Goal: Information Seeking & Learning: Find specific fact

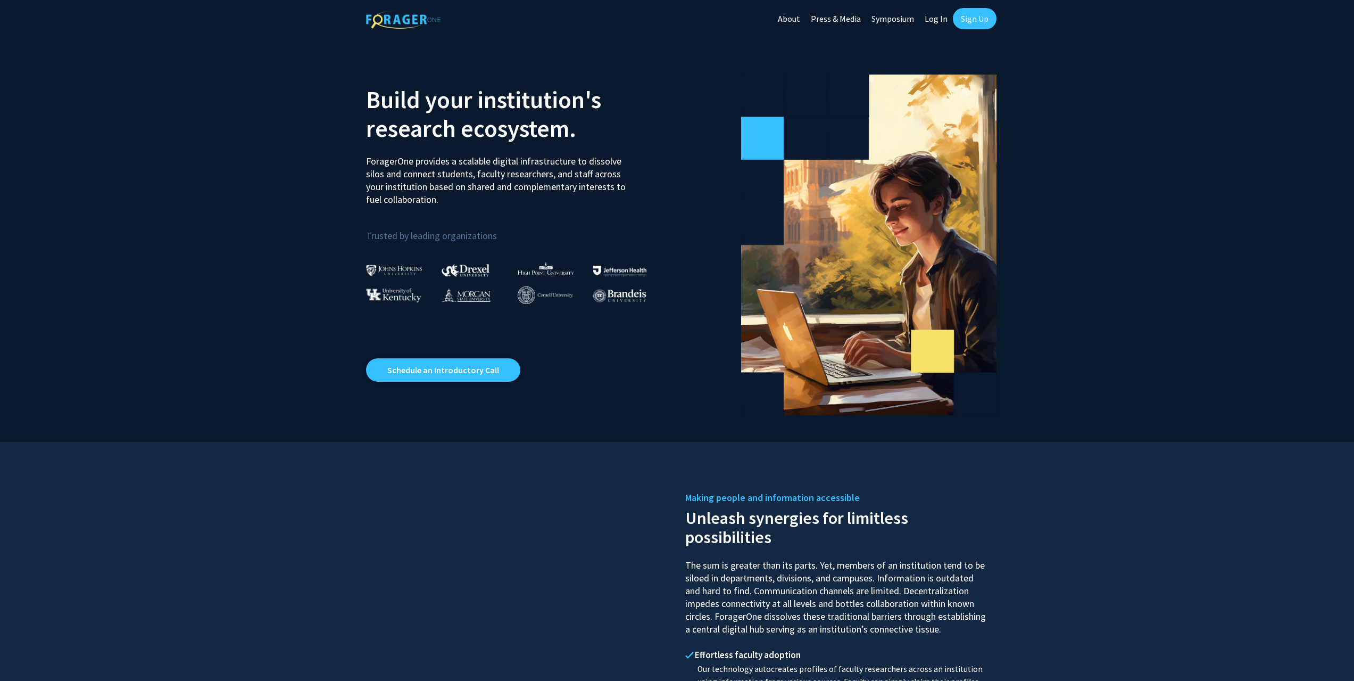
click at [934, 19] on link "Log In" at bounding box center [936, 18] width 34 height 37
select select
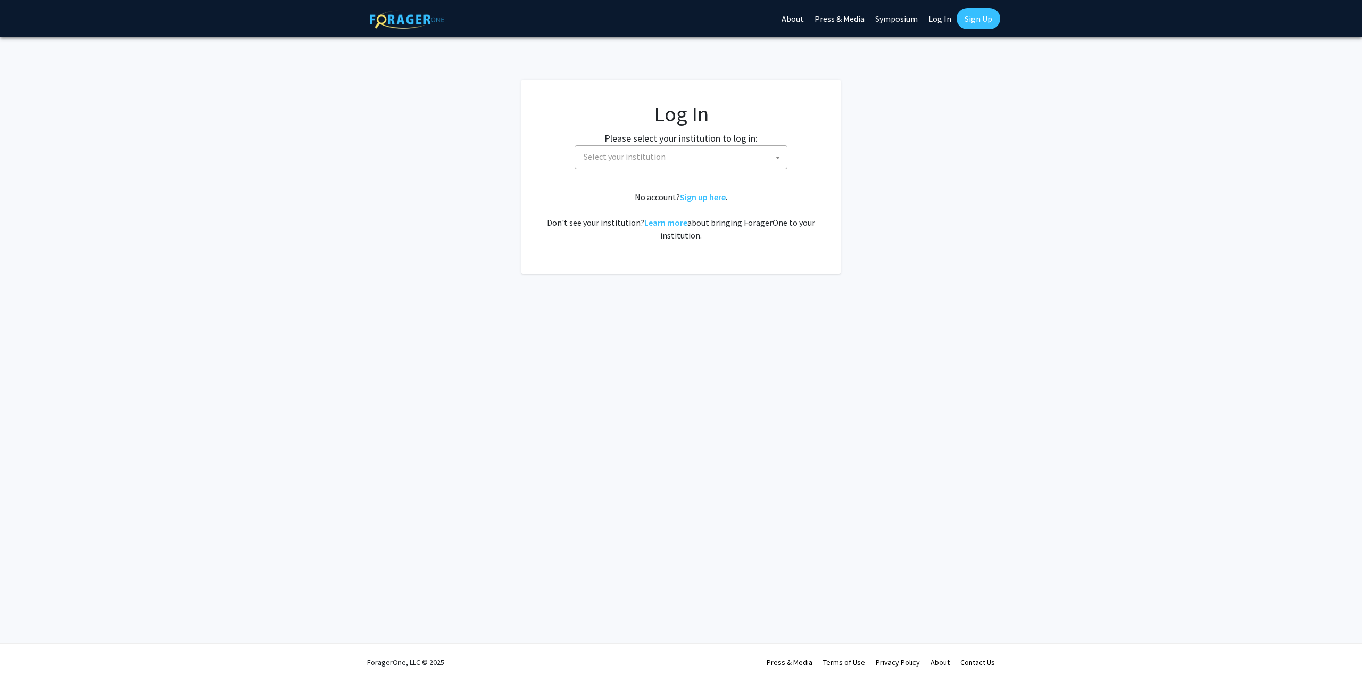
click at [678, 159] on span "Select your institution" at bounding box center [683, 157] width 208 height 22
type input "[PERSON_NAME]"
select select "21"
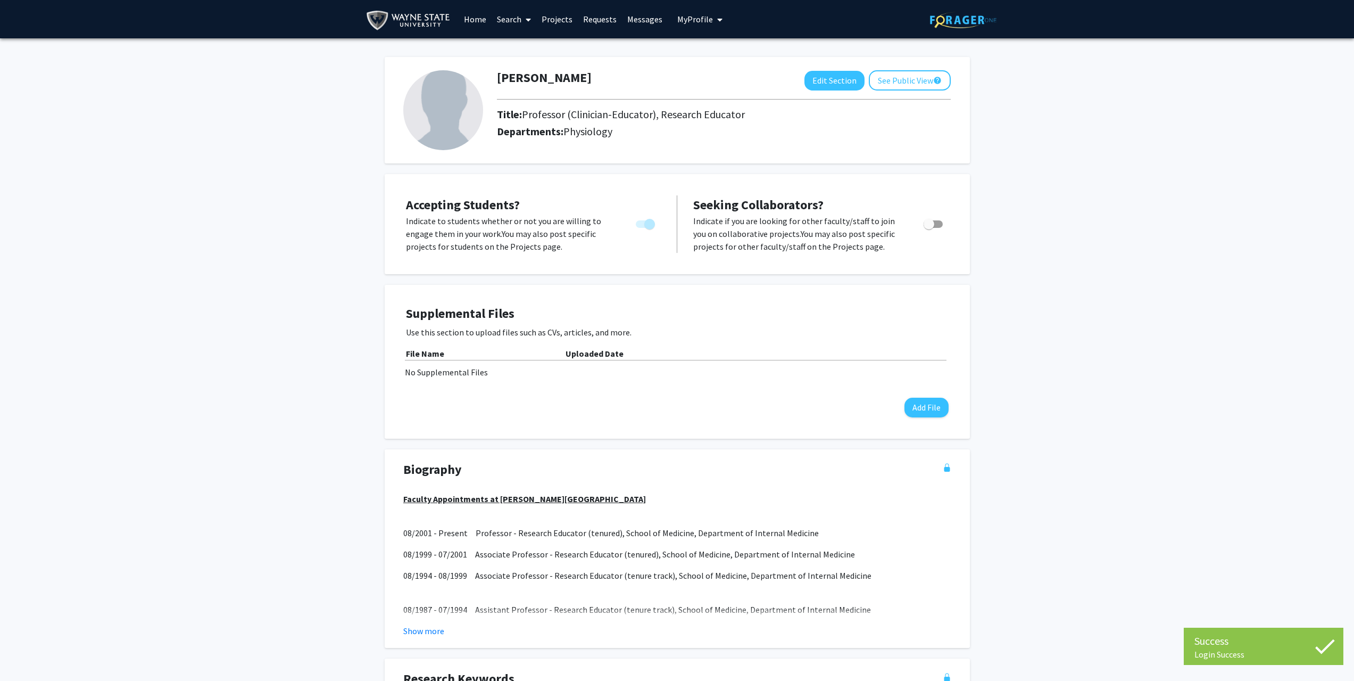
click at [473, 21] on link "Home" at bounding box center [475, 19] width 33 height 37
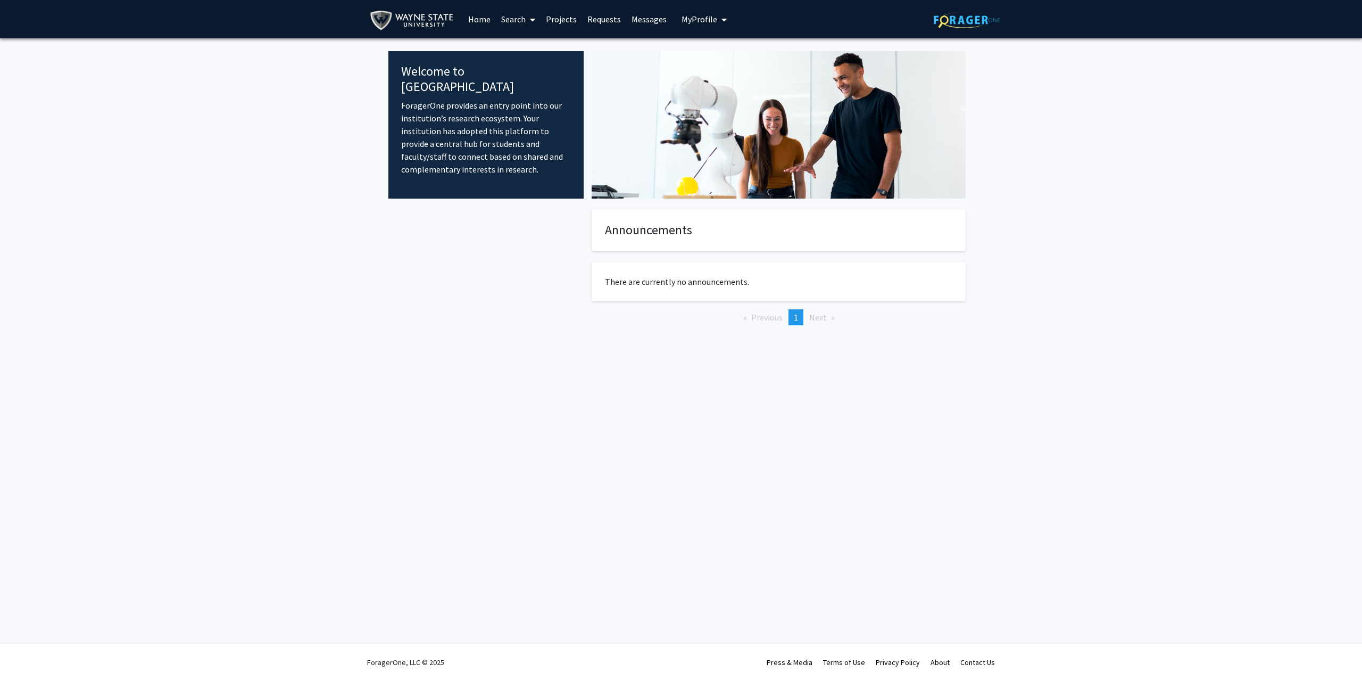
click at [505, 18] on link "Search" at bounding box center [518, 19] width 45 height 37
click at [534, 48] on span "Faculty/Staff" at bounding box center [535, 48] width 78 height 21
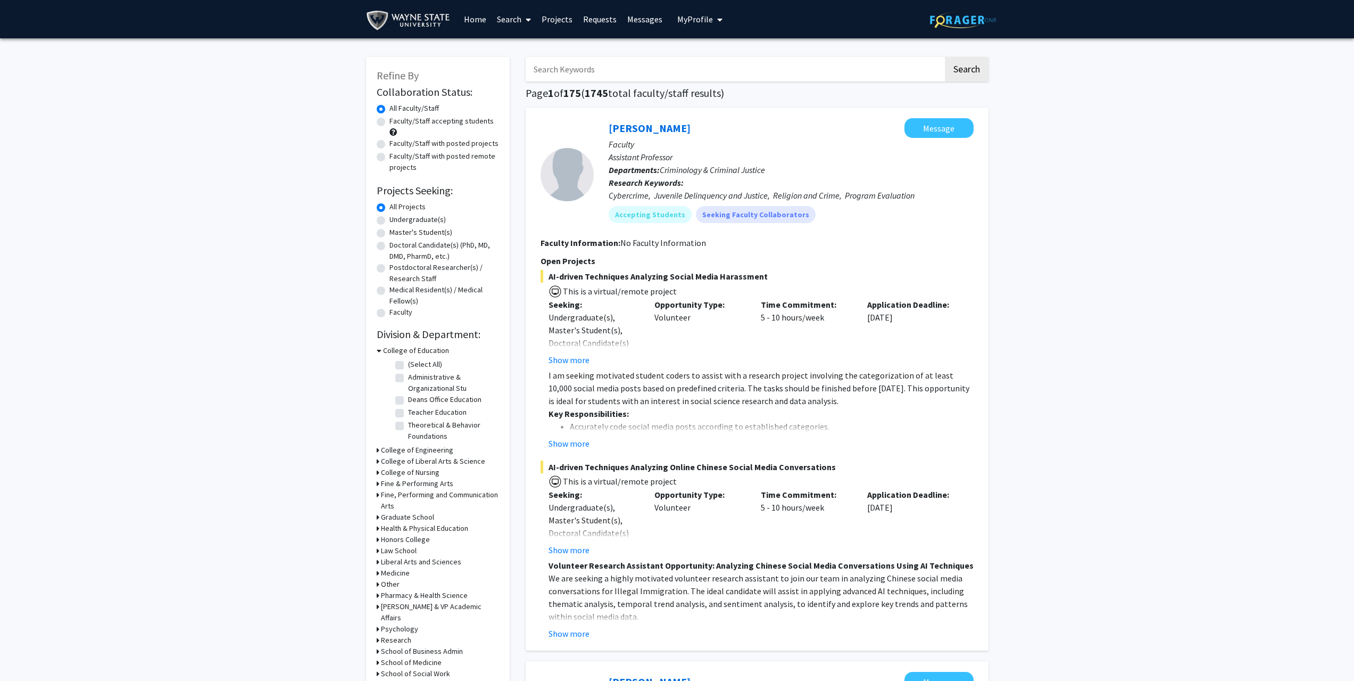
click at [610, 74] on input "Search Keywords" at bounding box center [735, 69] width 418 height 24
click at [945, 57] on button "Search" at bounding box center [967, 69] width 44 height 24
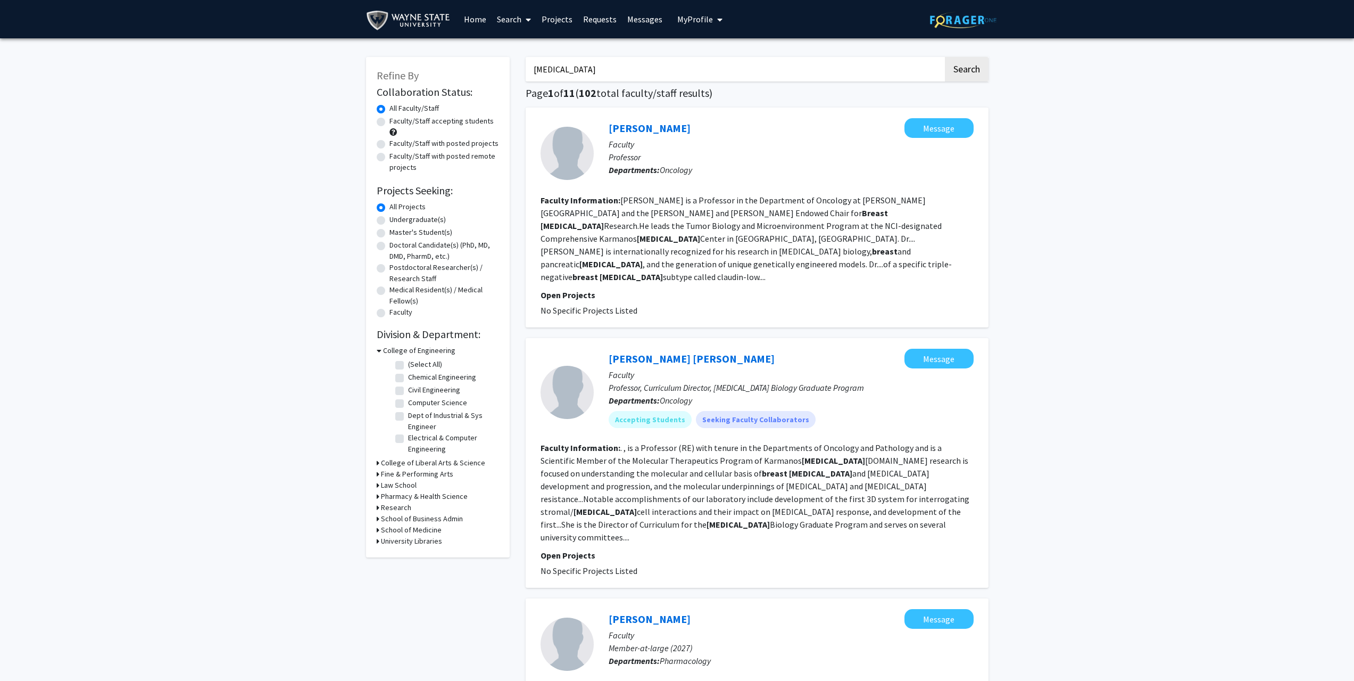
drag, startPoint x: 514, startPoint y: 61, endPoint x: 489, endPoint y: 47, distance: 28.8
drag, startPoint x: 592, startPoint y: 71, endPoint x: 507, endPoint y: 66, distance: 84.7
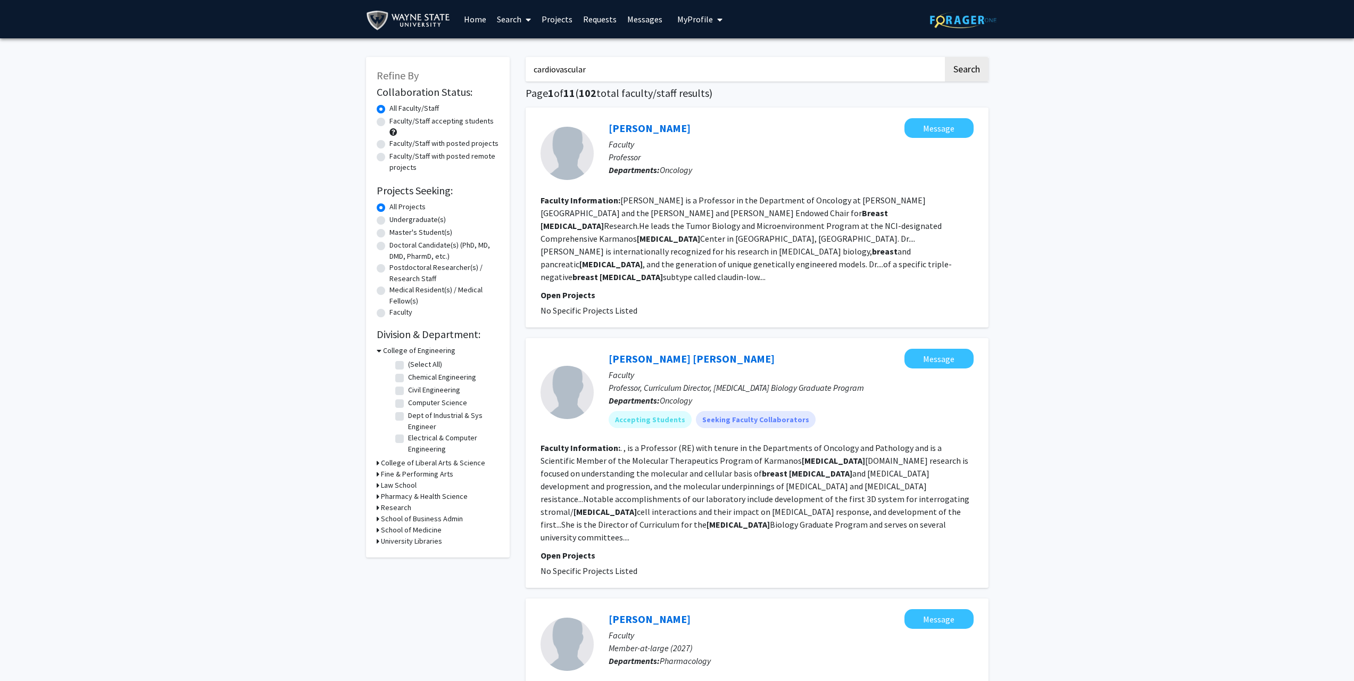
type input "cardiovascular"
click at [945, 57] on button "Search" at bounding box center [967, 69] width 44 height 24
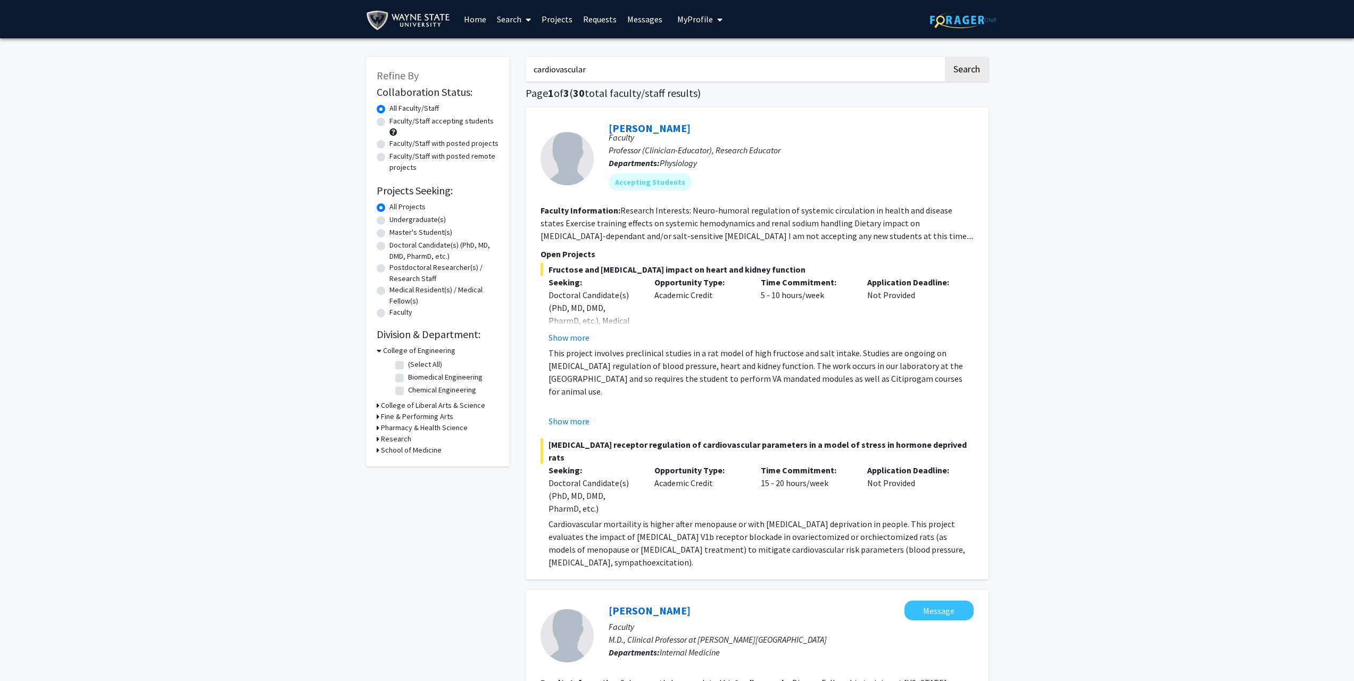
click at [377, 404] on icon at bounding box center [378, 405] width 3 height 11
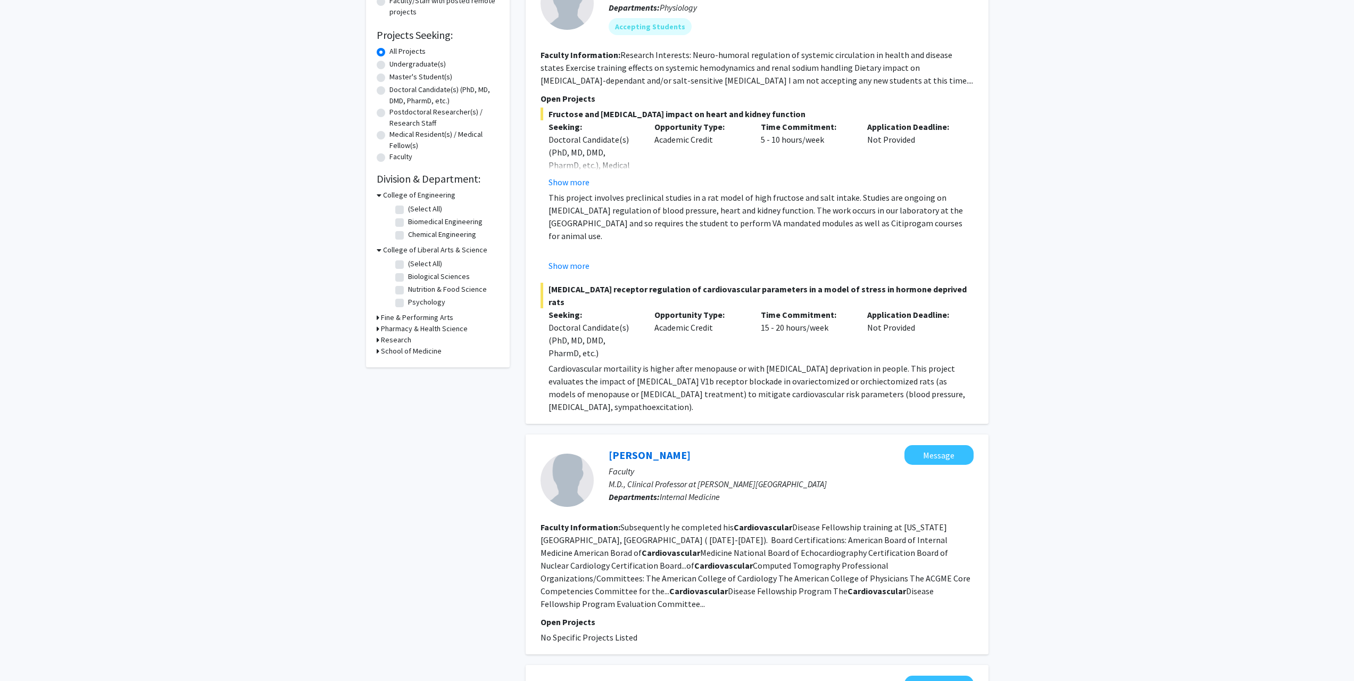
scroll to position [160, 0]
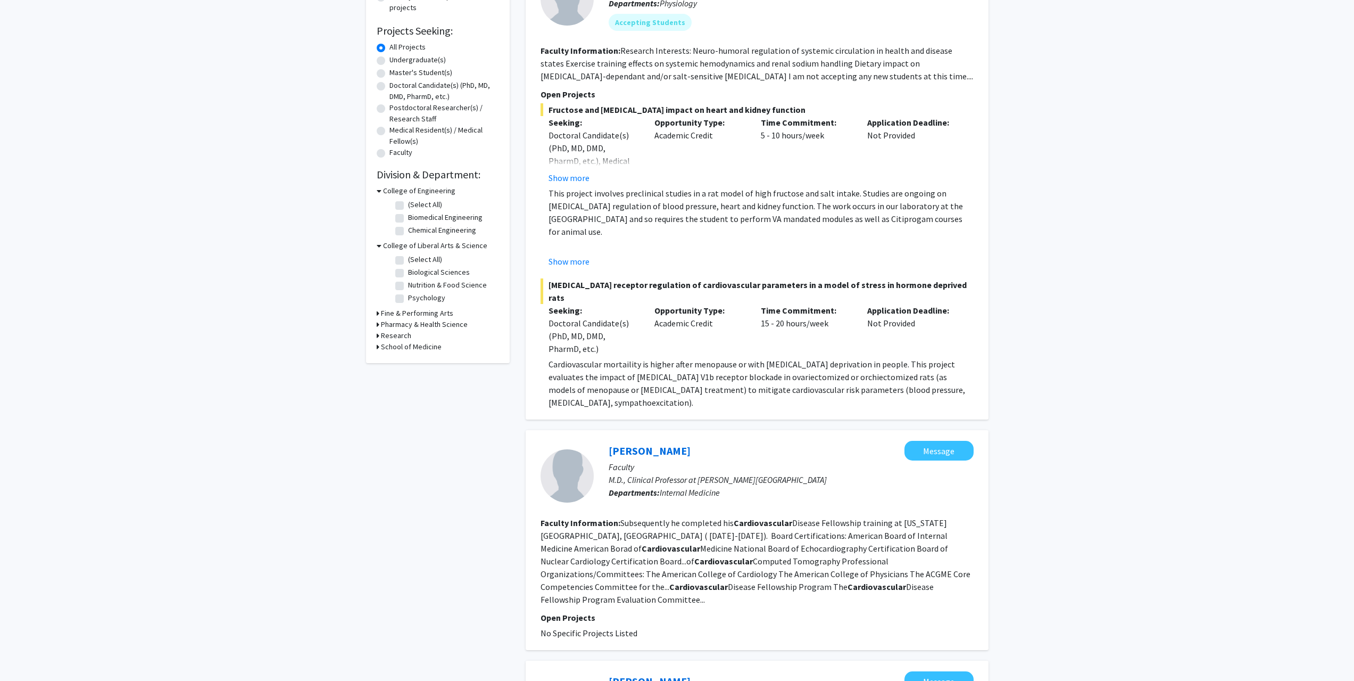
click at [378, 335] on icon at bounding box center [378, 335] width 3 height 11
click at [378, 335] on icon at bounding box center [379, 335] width 5 height 11
click at [381, 246] on div "College of Liberal Arts & Science" at bounding box center [438, 245] width 122 height 11
click at [376, 247] on div "Refine By Collaboration Status: Collaboration Status All Faculty/Staff Collabor…" at bounding box center [438, 130] width 144 height 466
click at [380, 247] on icon at bounding box center [379, 245] width 5 height 11
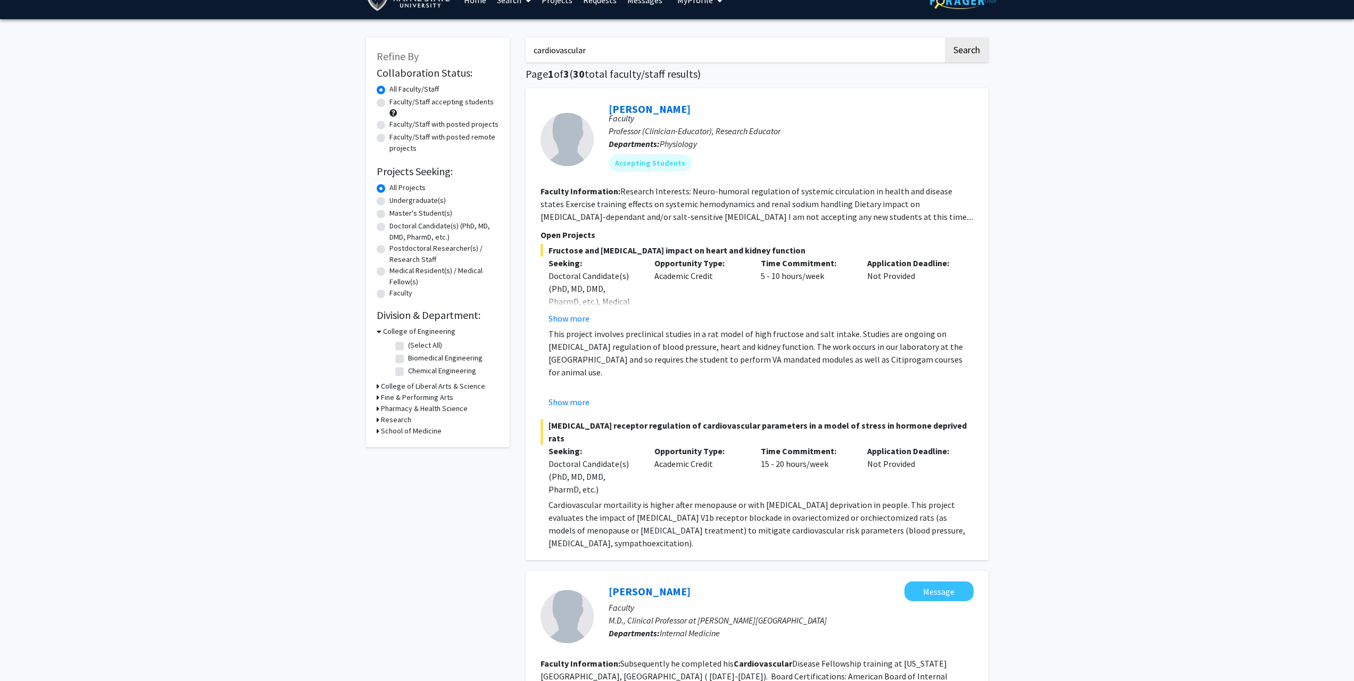
scroll to position [0, 0]
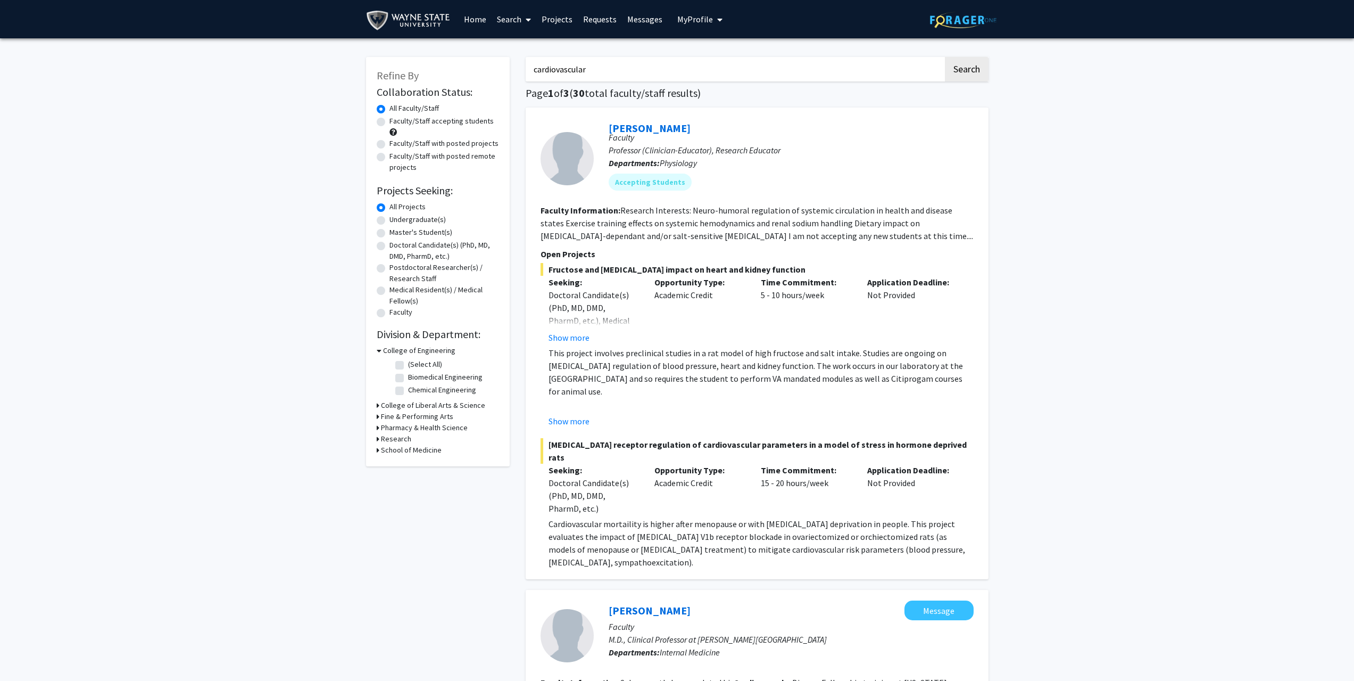
click at [433, 349] on h3 "College of Engineering" at bounding box center [419, 350] width 72 height 11
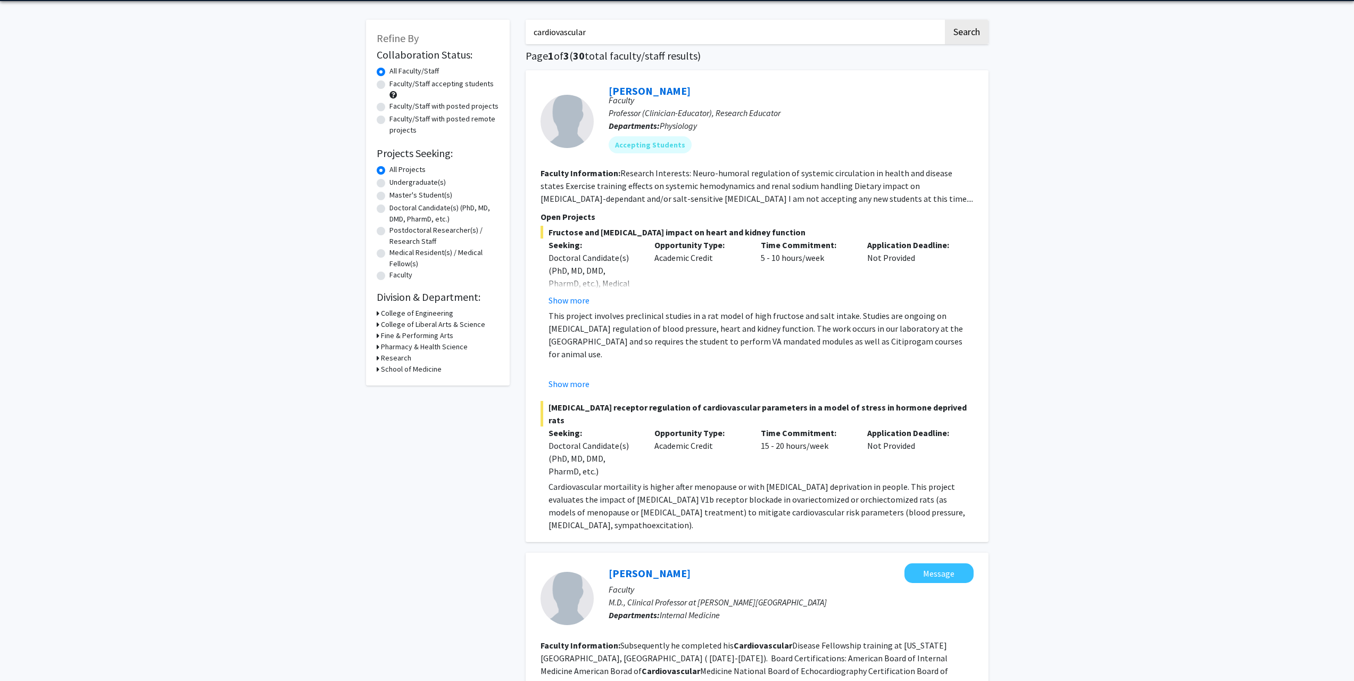
scroll to position [53, 0]
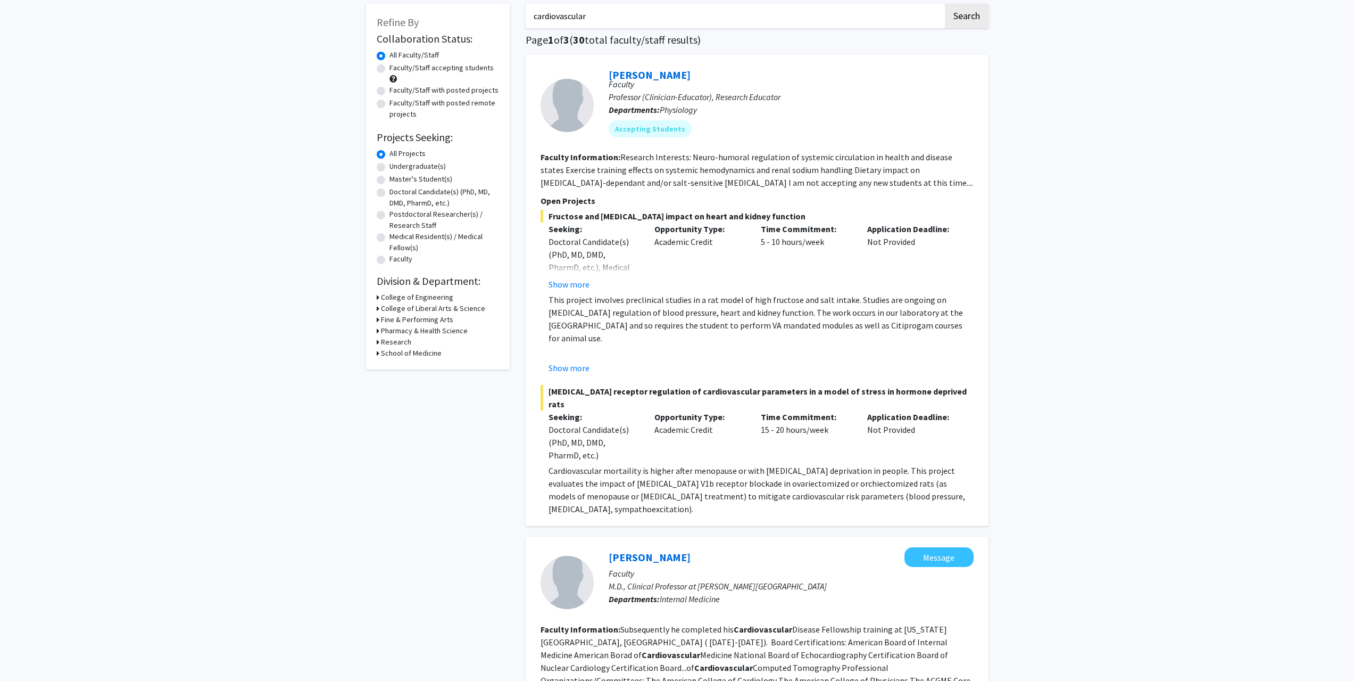
click at [400, 353] on h3 "School of Medicine" at bounding box center [411, 352] width 61 height 11
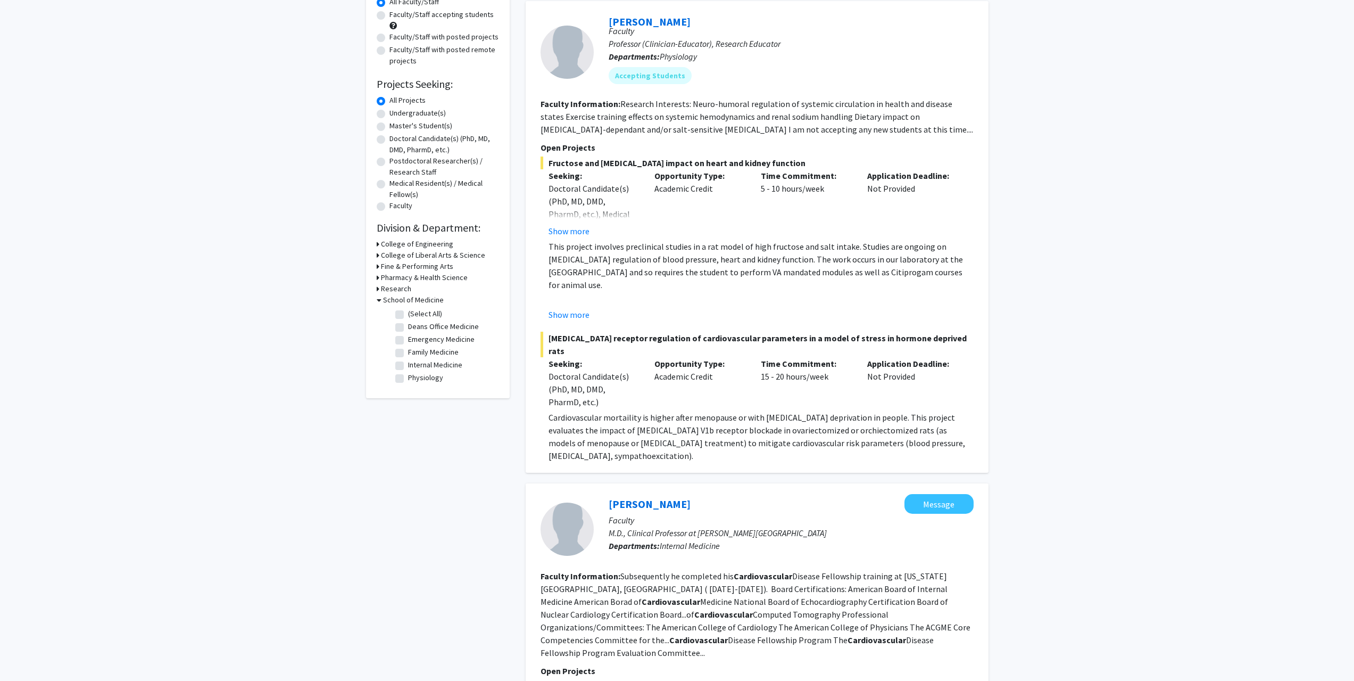
click at [429, 364] on label "Internal Medicine" at bounding box center [435, 364] width 54 height 11
click at [415, 364] on input "Internal Medicine" at bounding box center [411, 362] width 7 height 7
checkbox input "true"
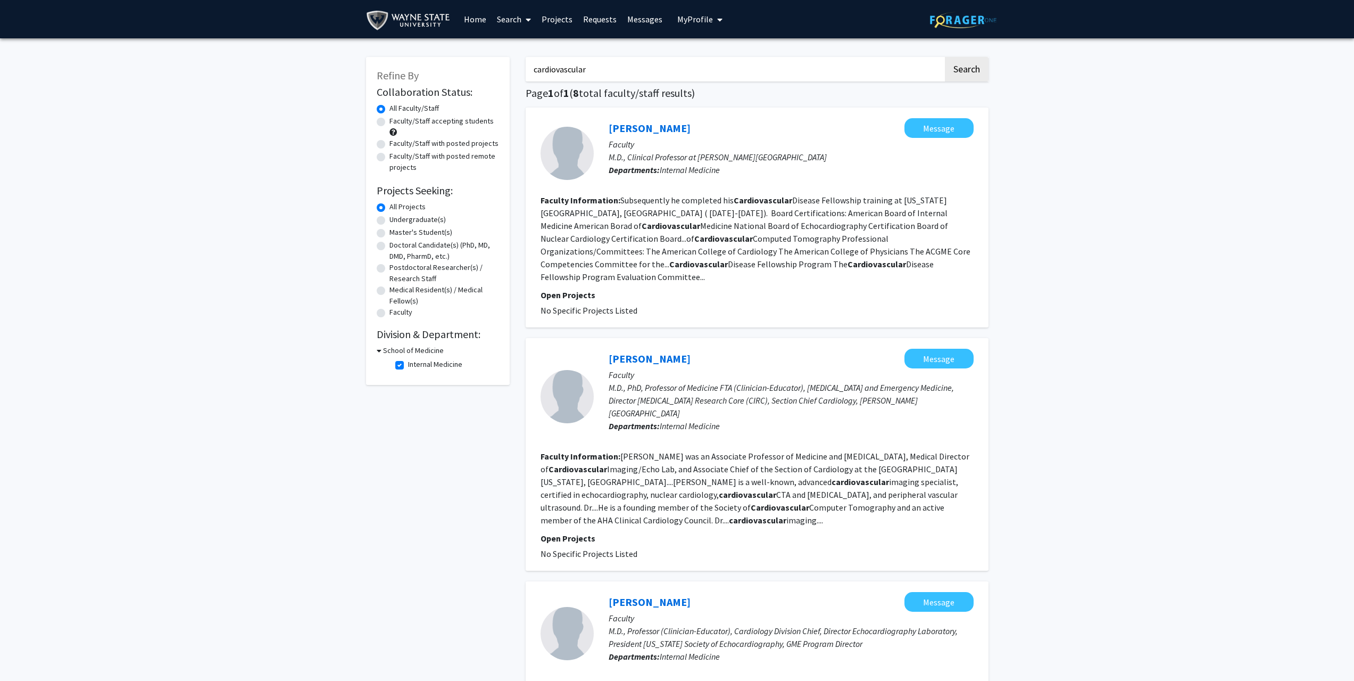
click at [408, 365] on label "Internal Medicine" at bounding box center [435, 364] width 54 height 11
click at [408, 365] on input "Internal Medicine" at bounding box center [411, 362] width 7 height 7
checkbox input "false"
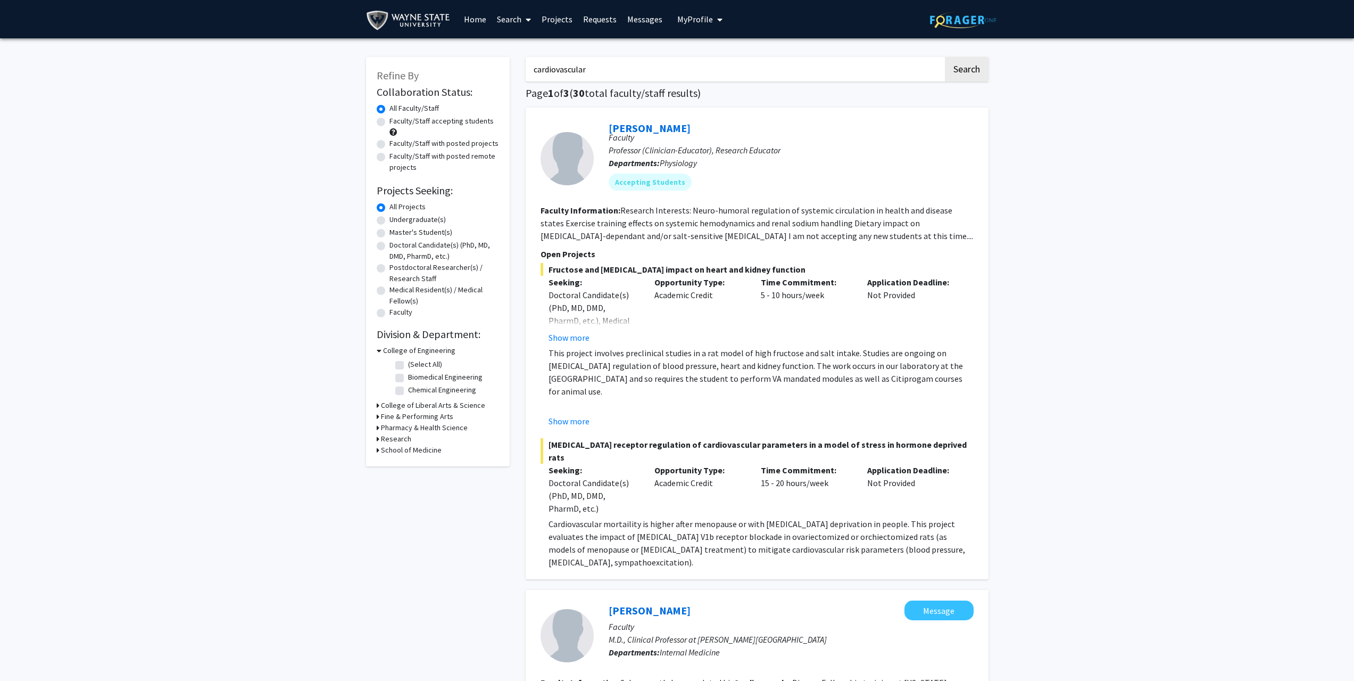
drag, startPoint x: 604, startPoint y: 66, endPoint x: 512, endPoint y: 64, distance: 92.1
click at [594, 66] on input "Search Keywords" at bounding box center [735, 69] width 418 height 24
click at [945, 57] on button "Search" at bounding box center [967, 69] width 44 height 24
click at [657, 71] on input "cardiovascular" at bounding box center [735, 69] width 418 height 24
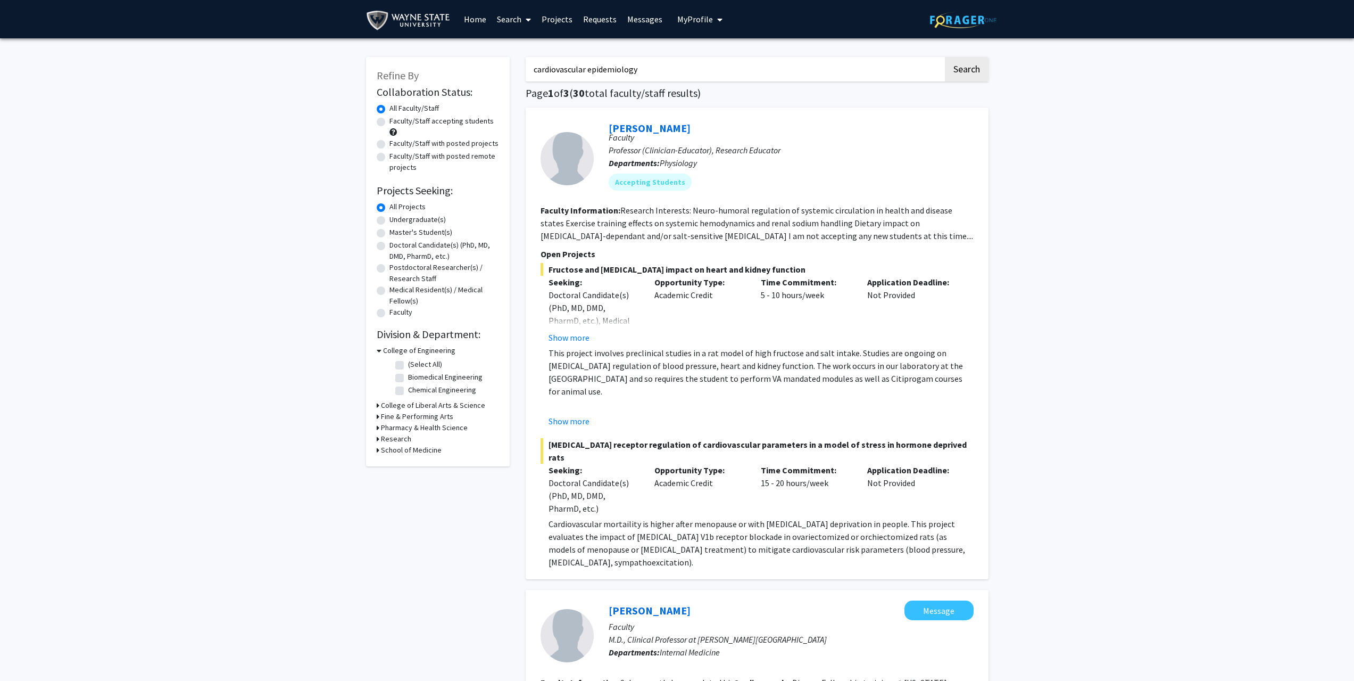
click at [945, 57] on button "Search" at bounding box center [967, 69] width 44 height 24
drag, startPoint x: 587, startPoint y: 68, endPoint x: 483, endPoint y: 67, distance: 104.8
click at [977, 70] on button "Search" at bounding box center [967, 69] width 44 height 24
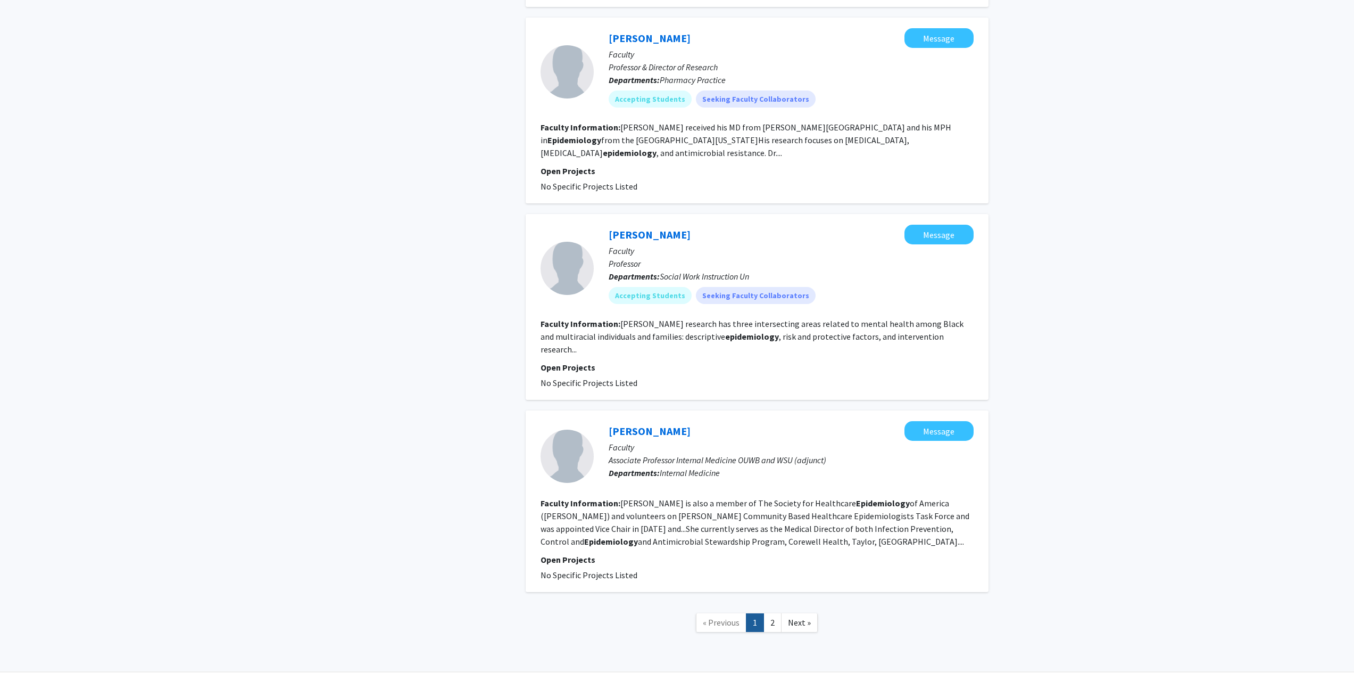
scroll to position [1455, 0]
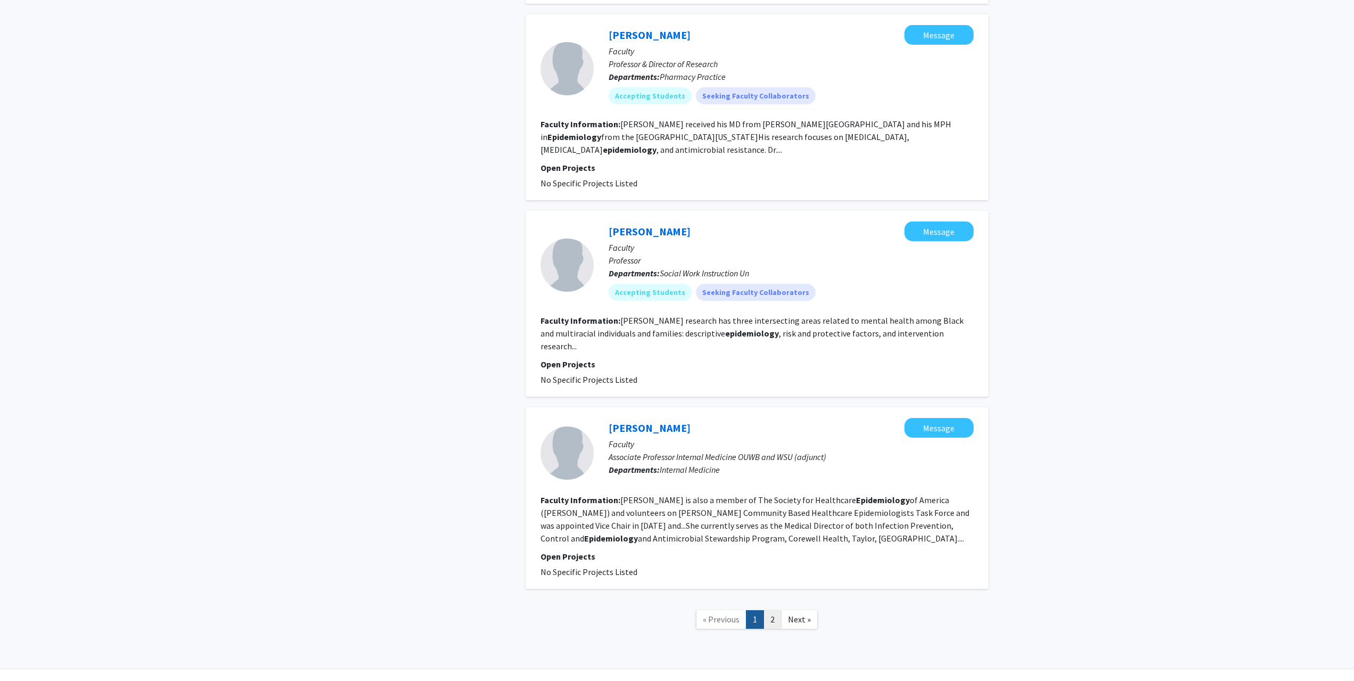
click at [771, 610] on link "2" at bounding box center [773, 619] width 18 height 19
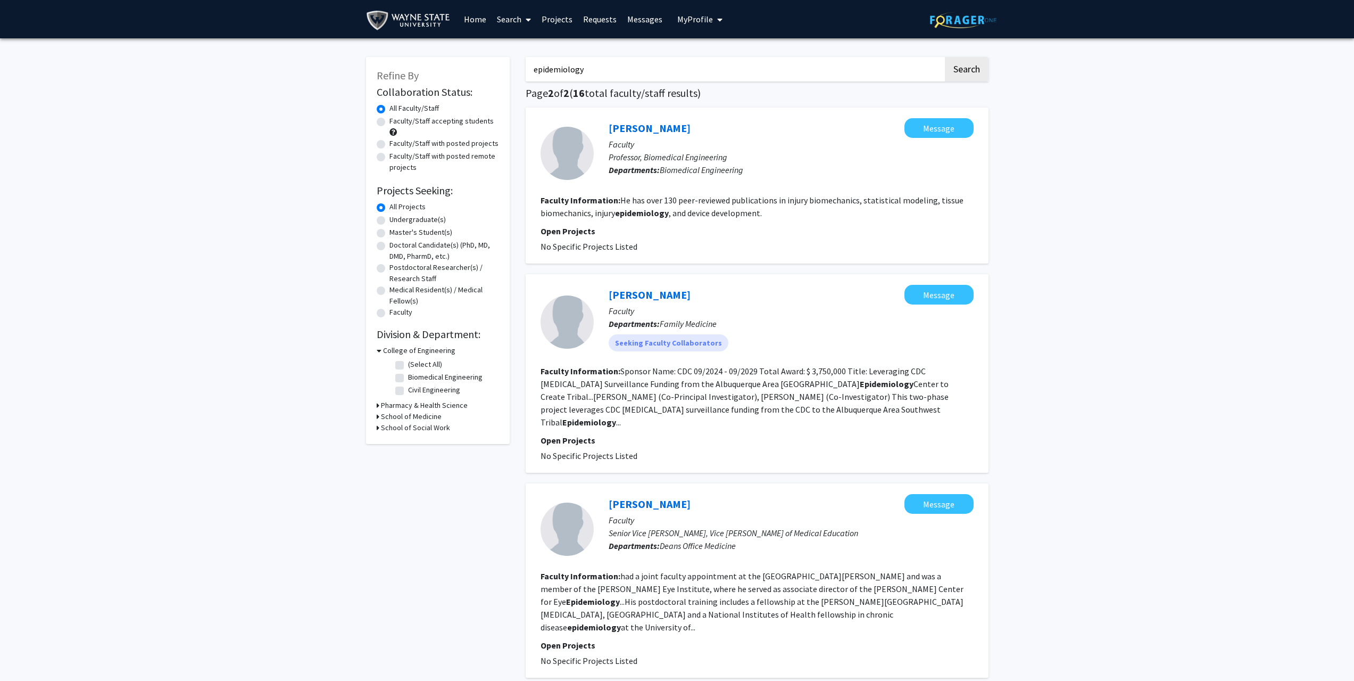
drag, startPoint x: 612, startPoint y: 12, endPoint x: 485, endPoint y: 1, distance: 127.7
click at [485, 1] on div "Skip navigation Home Search Projects Requests Messages My Profile Rossi Noreen …" at bounding box center [677, 679] width 1354 height 1358
click at [945, 57] on button "Search" at bounding box center [967, 69] width 44 height 24
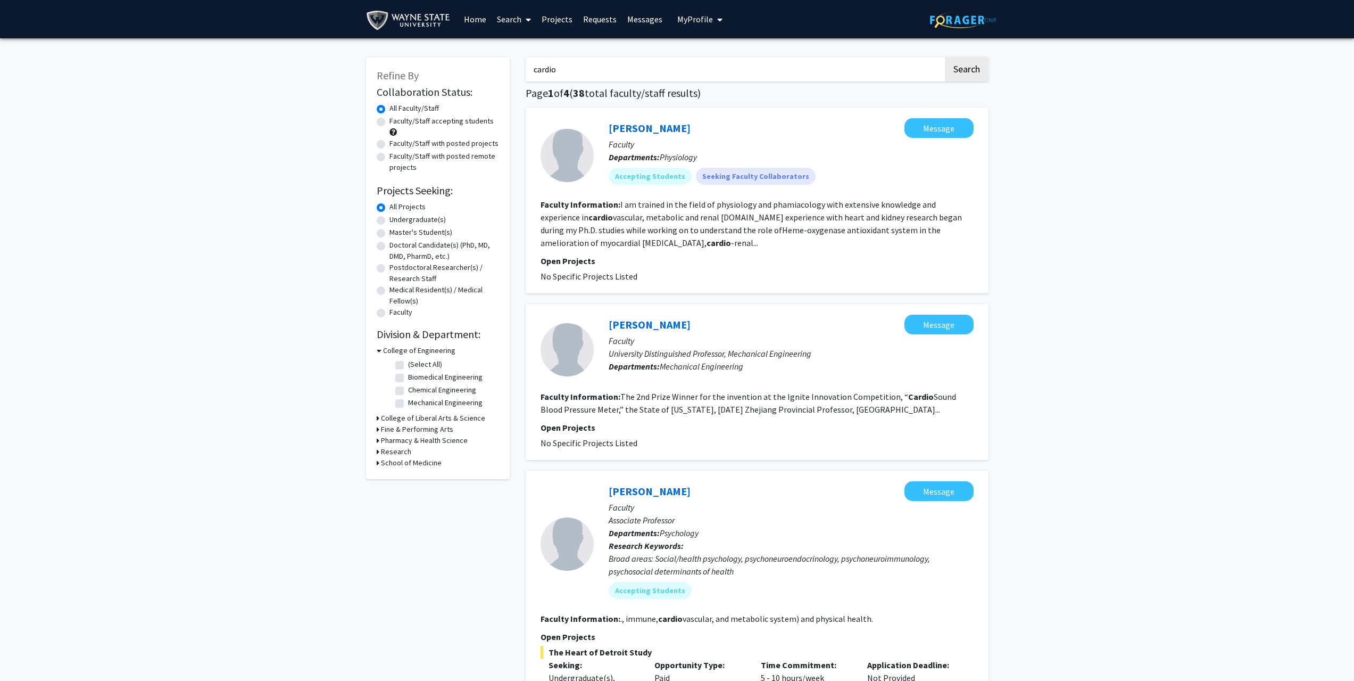
drag, startPoint x: 571, startPoint y: 72, endPoint x: 503, endPoint y: 65, distance: 68.5
type input "afonso"
click at [945, 57] on button "Search" at bounding box center [967, 69] width 44 height 24
